Goal: Check status: Check status

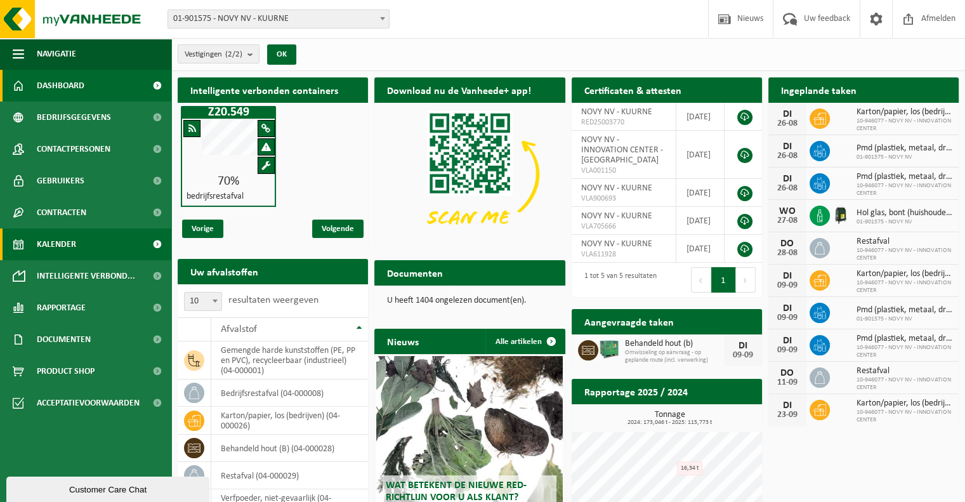
click at [84, 247] on link "Kalender" at bounding box center [85, 244] width 171 height 32
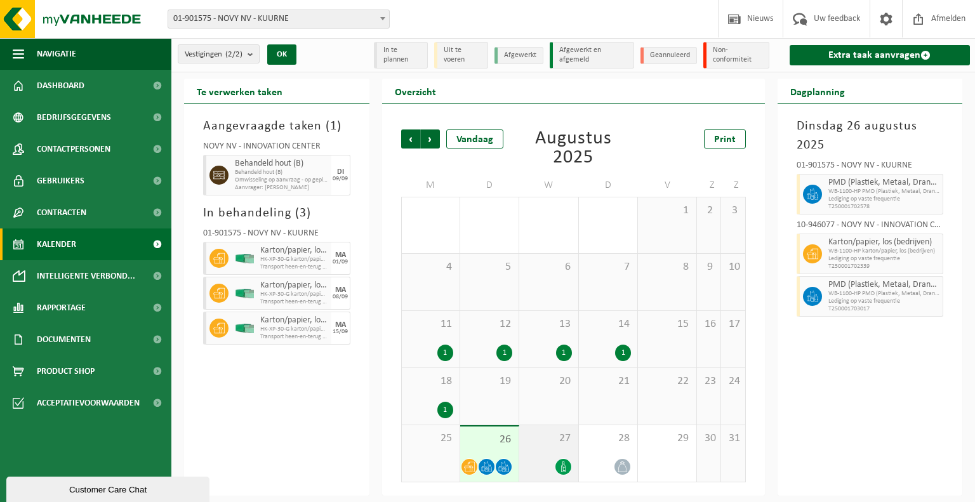
click at [552, 448] on div "27" at bounding box center [548, 453] width 58 height 56
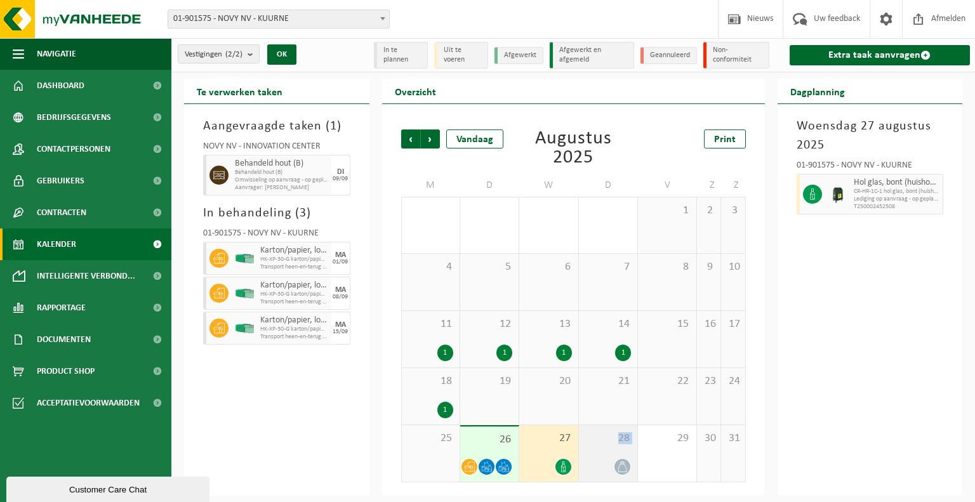
click at [612, 451] on div "28" at bounding box center [608, 453] width 58 height 56
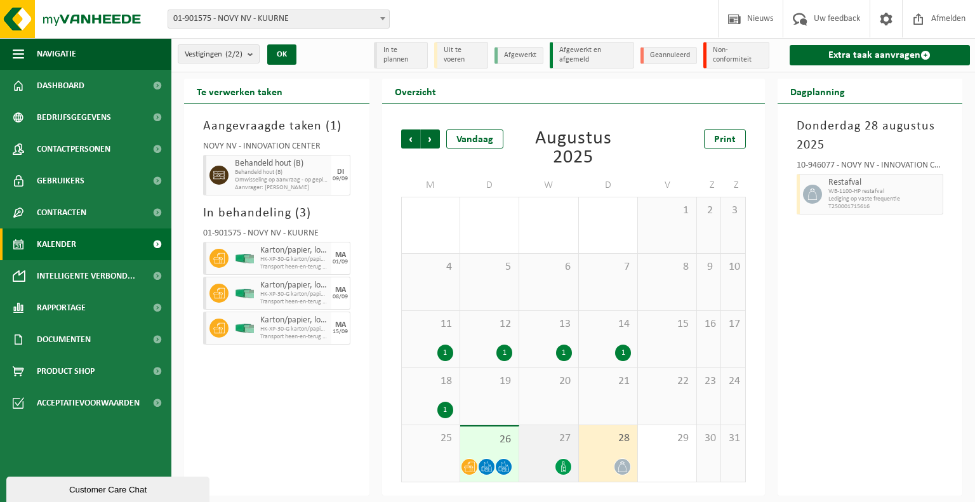
click at [550, 451] on div "27" at bounding box center [548, 453] width 58 height 56
